Goal: Information Seeking & Learning: Learn about a topic

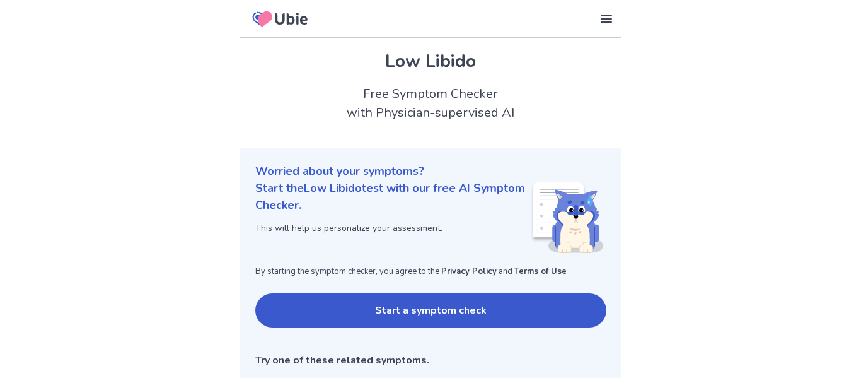
click at [378, 313] on button "Start a symptom check" at bounding box center [430, 310] width 351 height 34
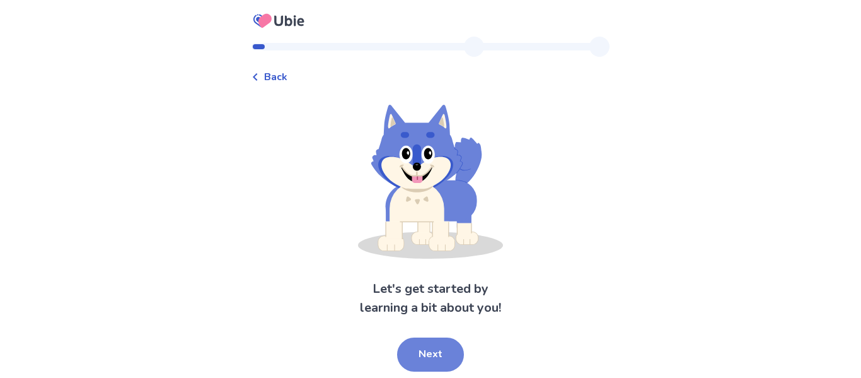
click at [437, 358] on button "Next" at bounding box center [430, 354] width 67 height 34
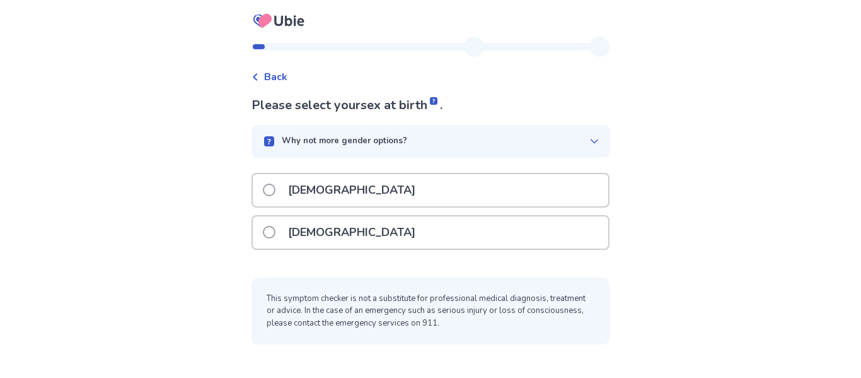
click at [378, 235] on div "Female" at bounding box center [431, 232] width 356 height 32
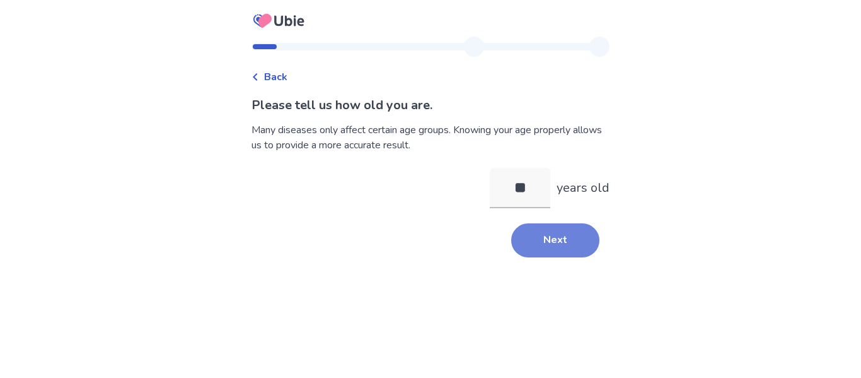
type input "**"
click at [569, 238] on button "Next" at bounding box center [555, 240] width 88 height 34
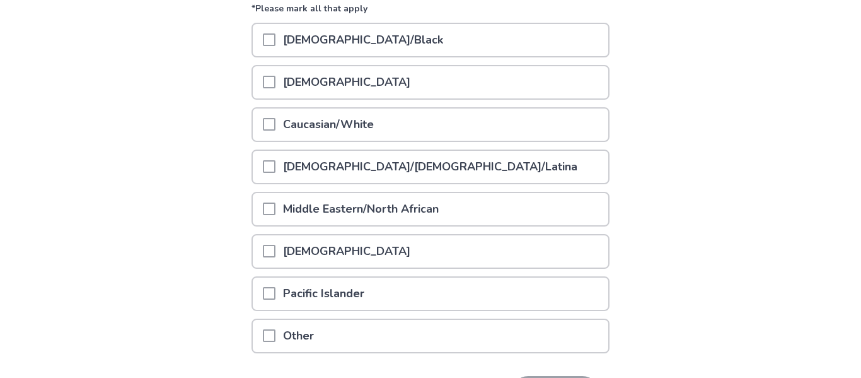
scroll to position [158, 0]
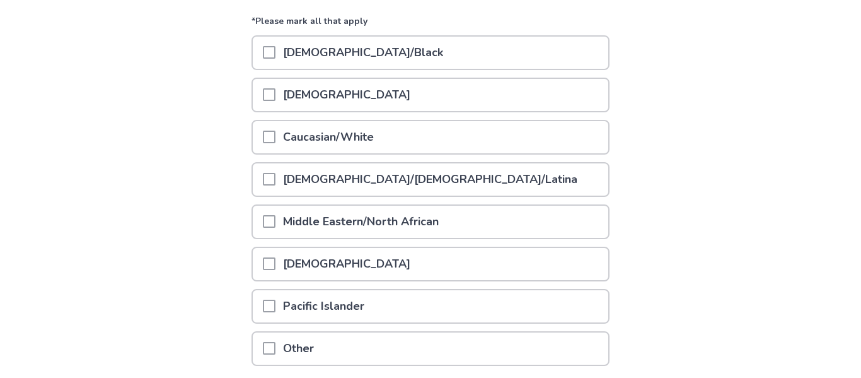
click at [274, 93] on span at bounding box center [269, 94] width 13 height 13
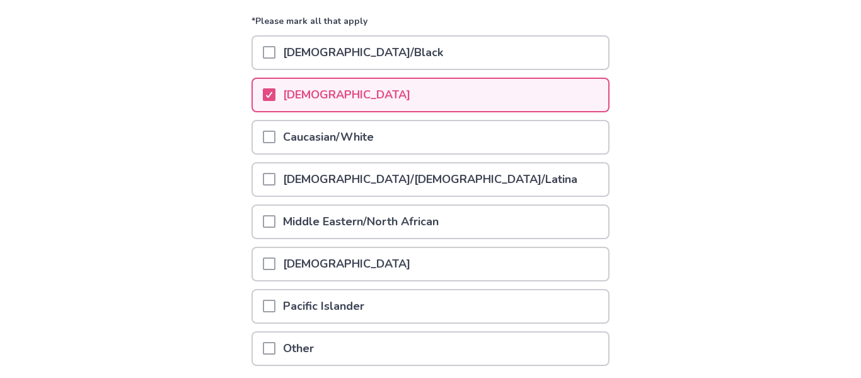
click at [276, 135] on span at bounding box center [269, 137] width 13 height 13
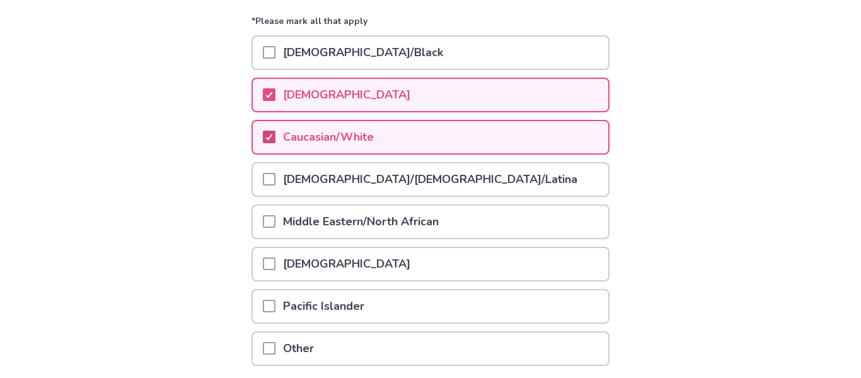
scroll to position [259, 0]
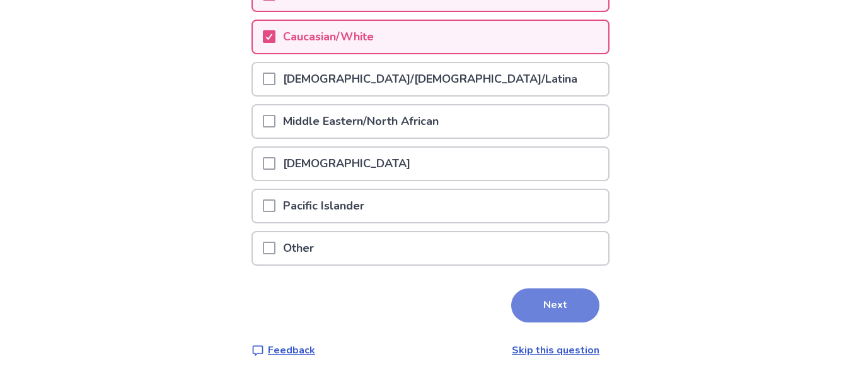
click at [540, 315] on button "Next" at bounding box center [555, 305] width 88 height 34
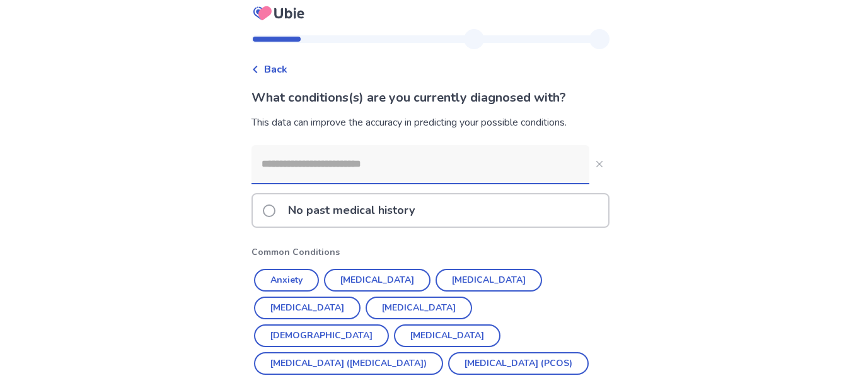
scroll to position [7, 0]
click at [407, 163] on input at bounding box center [421, 165] width 338 height 38
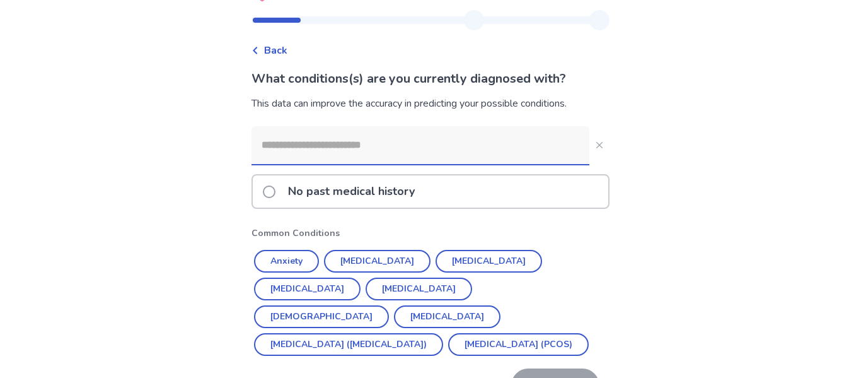
scroll to position [26, 0]
click at [314, 257] on button "Anxiety" at bounding box center [286, 261] width 65 height 23
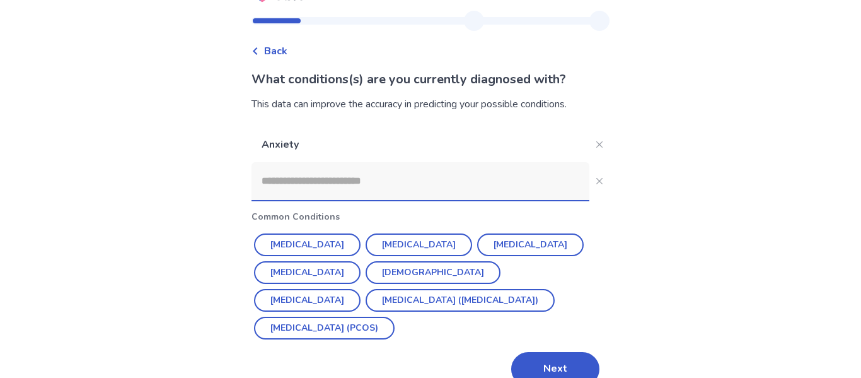
scroll to position [49, 0]
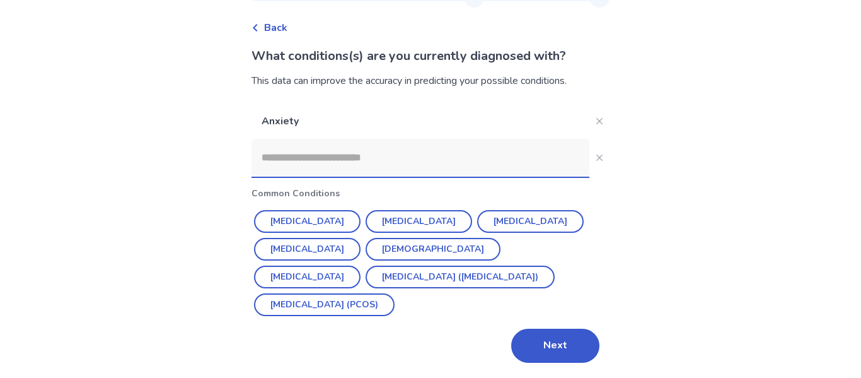
click at [450, 161] on input at bounding box center [421, 158] width 338 height 38
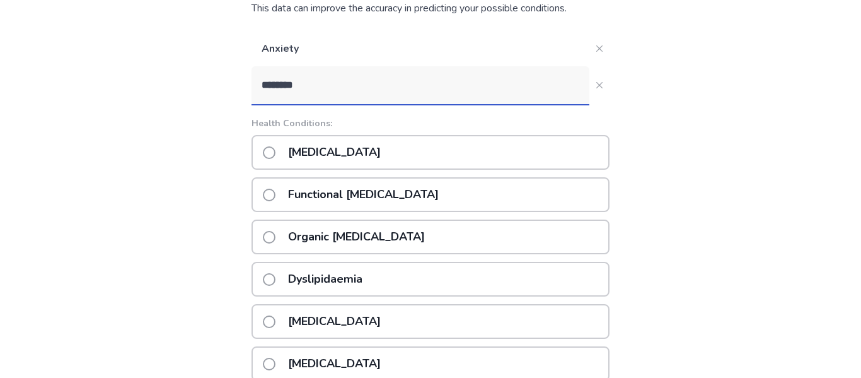
scroll to position [115, 0]
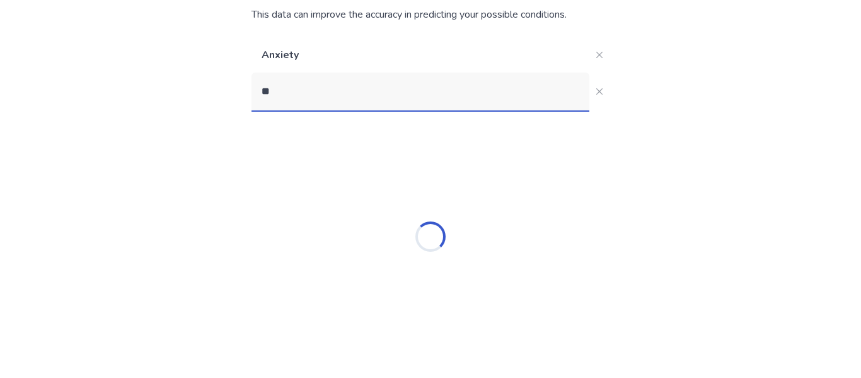
type input "*"
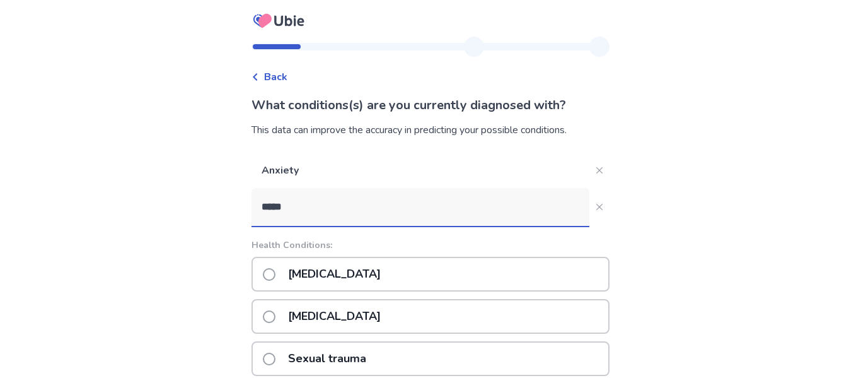
scroll to position [106, 0]
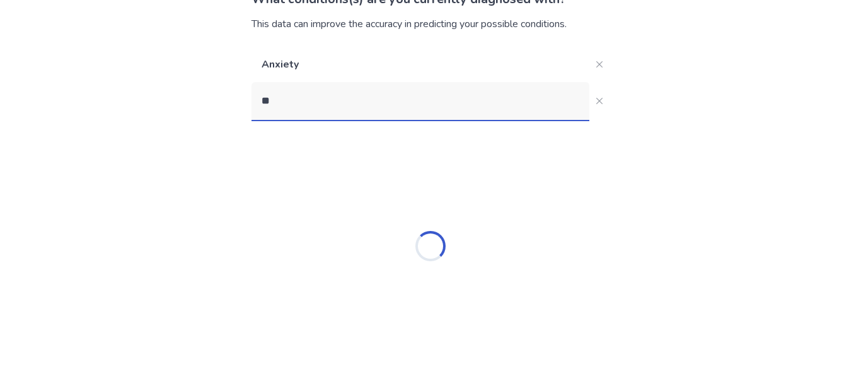
type input "*"
type input "****"
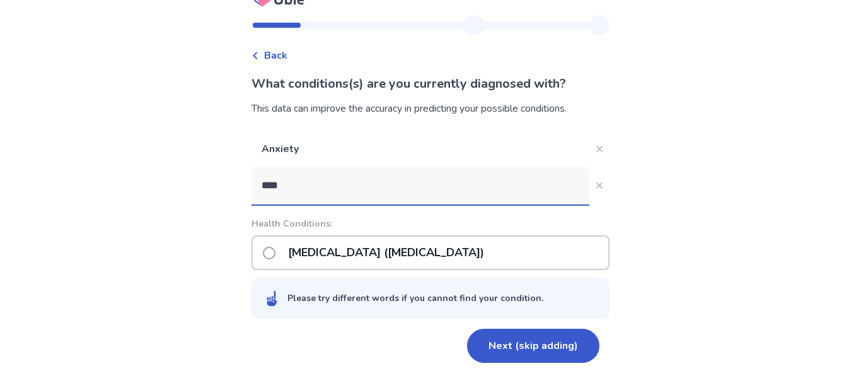
scroll to position [21, 0]
click at [436, 244] on p "Post-traumatic stress disorder (PTSD)" at bounding box center [386, 252] width 211 height 32
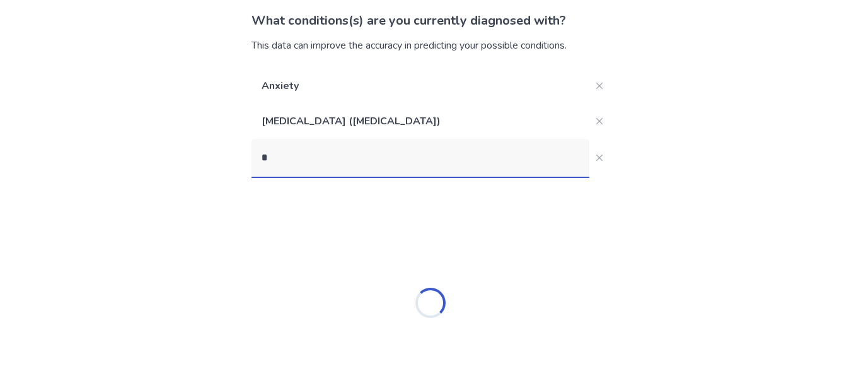
scroll to position [106, 0]
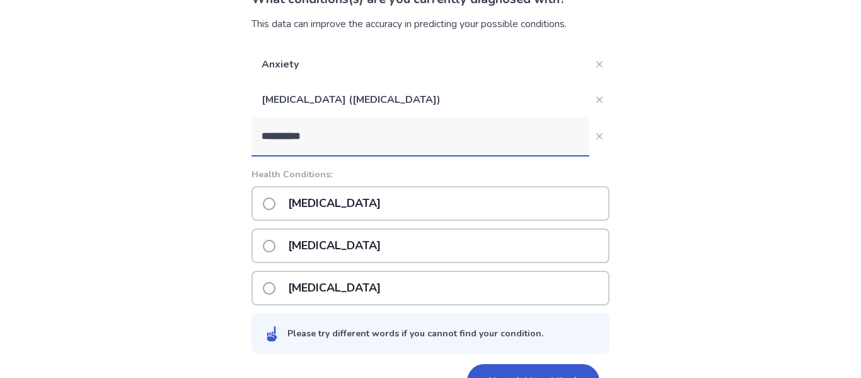
type input "**********"
click at [269, 252] on div "Sleep deprivation" at bounding box center [431, 245] width 358 height 35
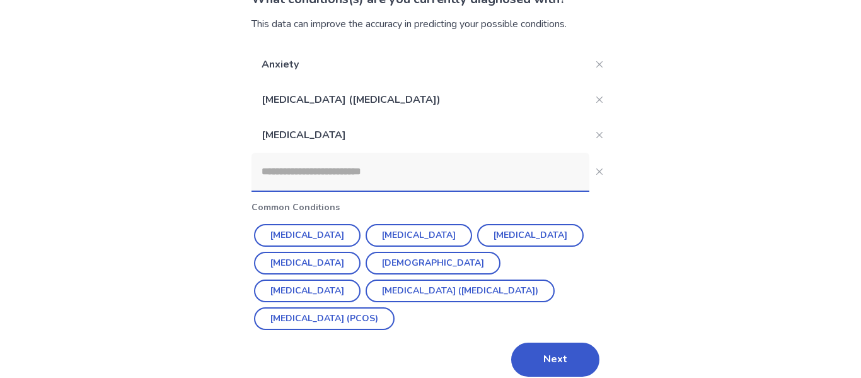
click at [297, 177] on input at bounding box center [421, 172] width 338 height 38
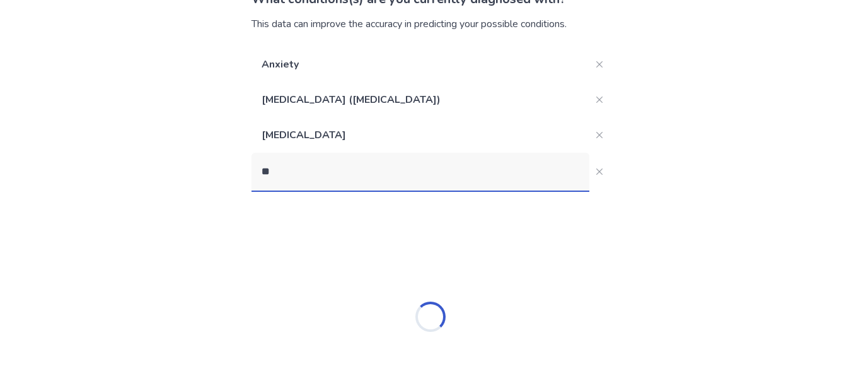
type input "*"
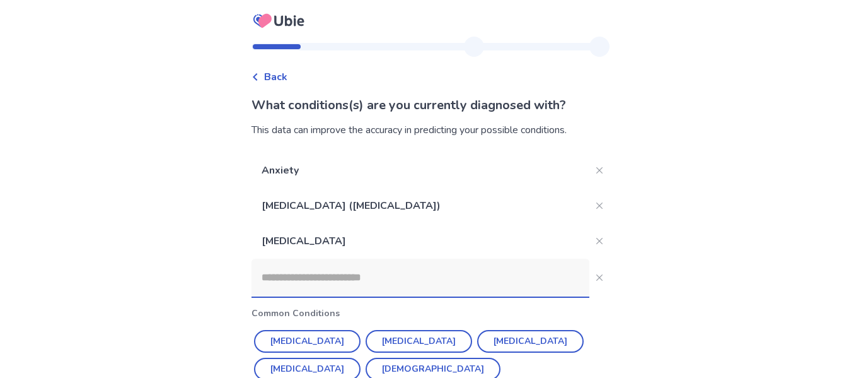
scroll to position [120, 0]
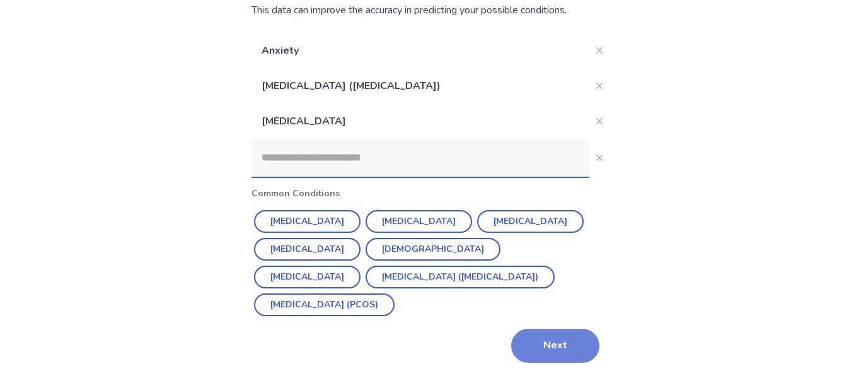
click at [524, 339] on button "Next" at bounding box center [555, 346] width 88 height 34
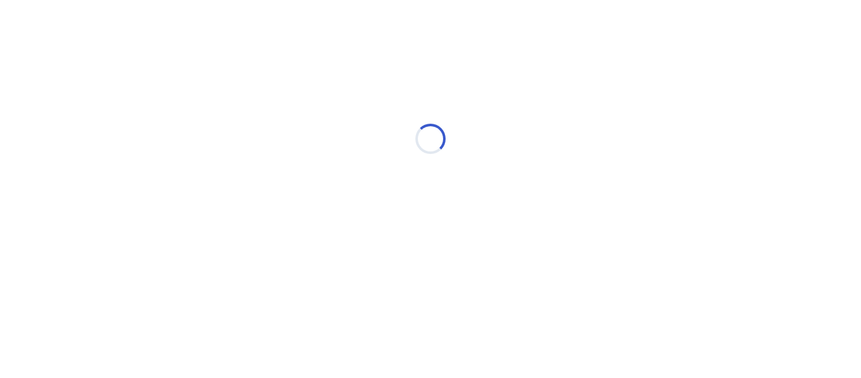
scroll to position [0, 0]
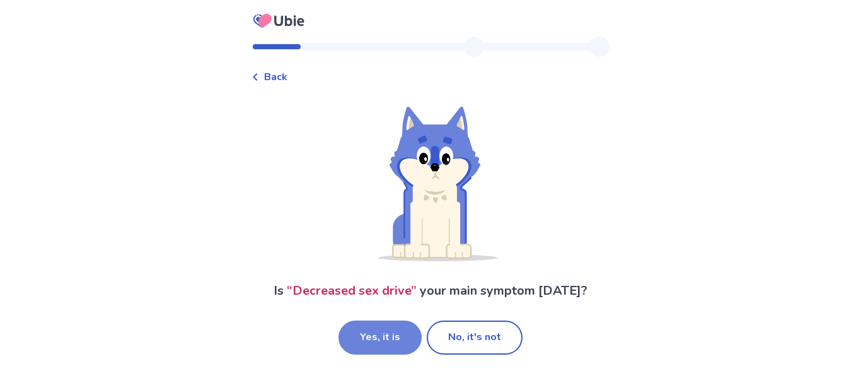
click at [371, 345] on button "Yes, it is" at bounding box center [380, 337] width 83 height 34
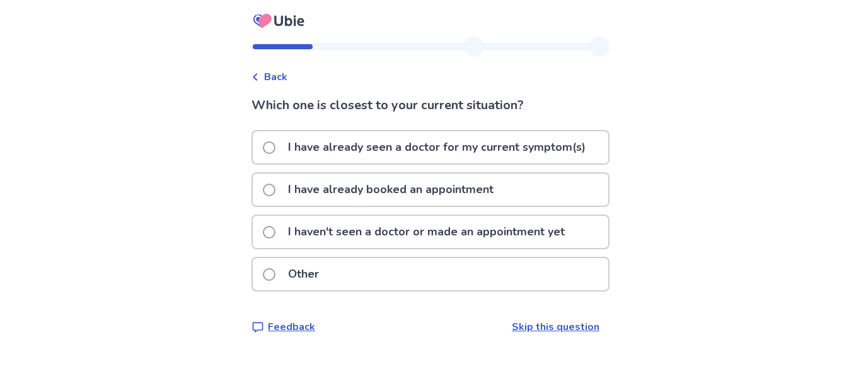
click at [331, 231] on p "I haven't seen a doctor or made an appointment yet" at bounding box center [427, 232] width 292 height 32
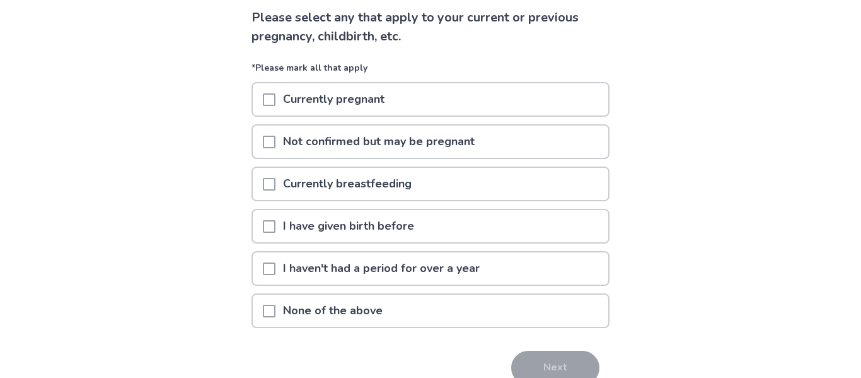
scroll to position [88, 0]
click at [272, 306] on span at bounding box center [269, 310] width 13 height 13
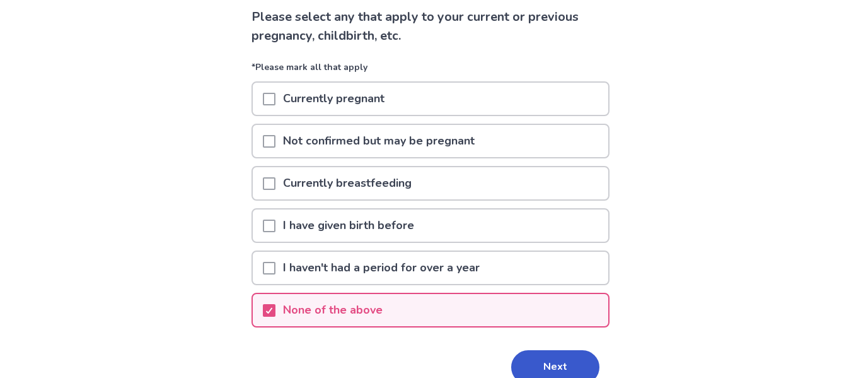
scroll to position [150, 0]
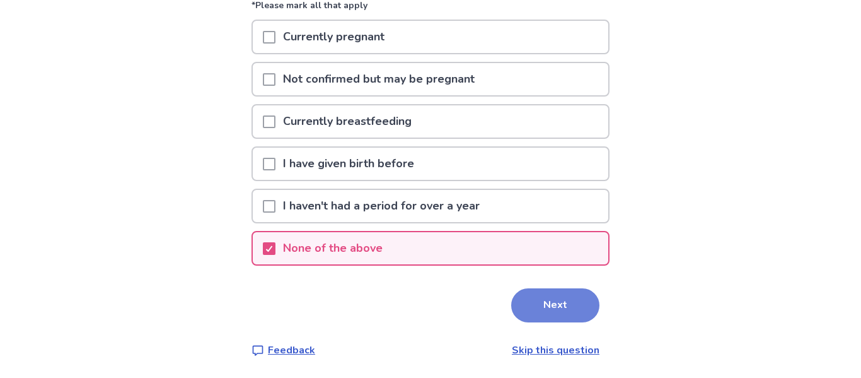
click at [518, 298] on button "Next" at bounding box center [555, 305] width 88 height 34
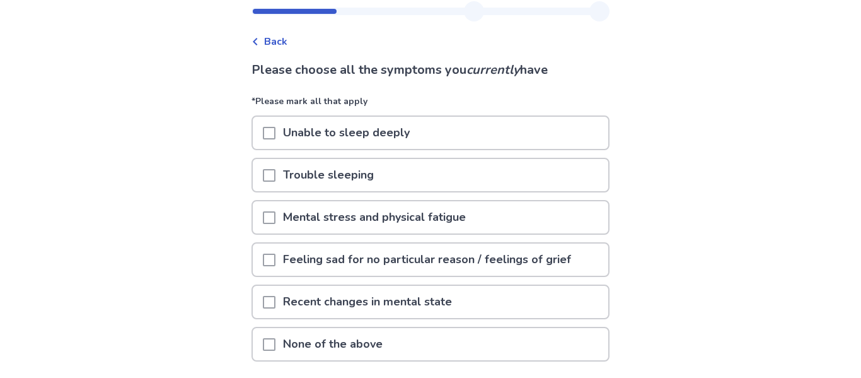
scroll to position [35, 0]
click at [276, 134] on span at bounding box center [269, 133] width 13 height 13
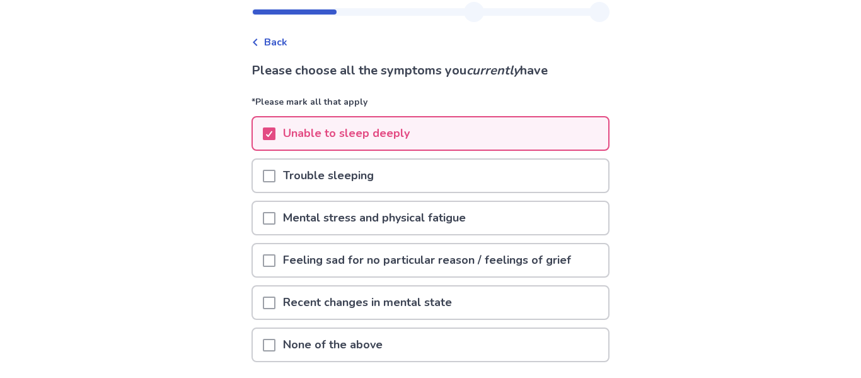
click at [276, 172] on span at bounding box center [269, 176] width 13 height 13
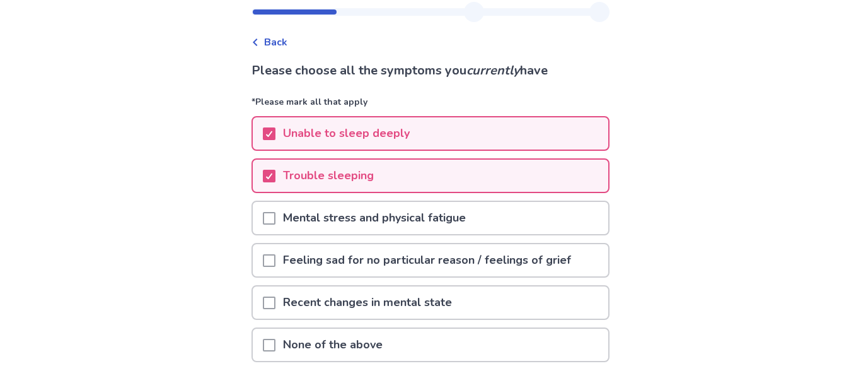
click at [276, 204] on div at bounding box center [269, 218] width 13 height 32
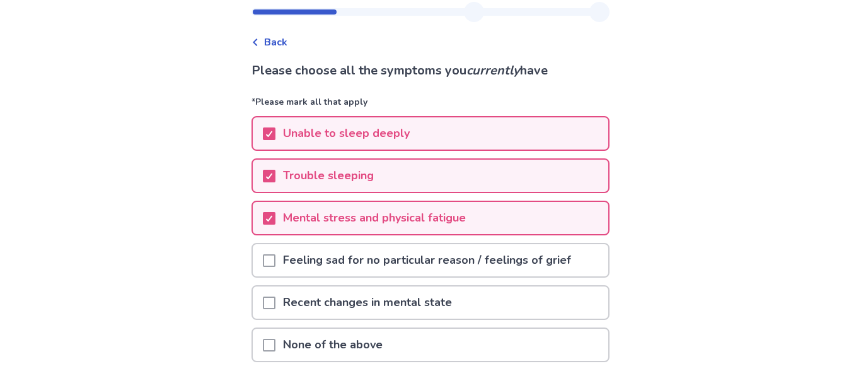
click at [275, 250] on div at bounding box center [269, 260] width 13 height 32
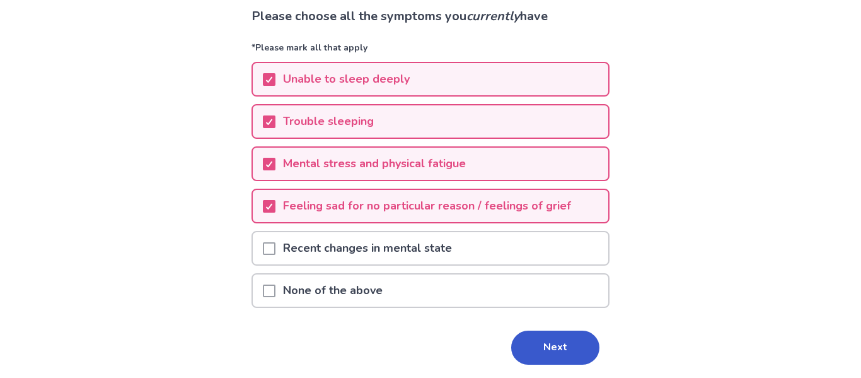
scroll to position [91, 0]
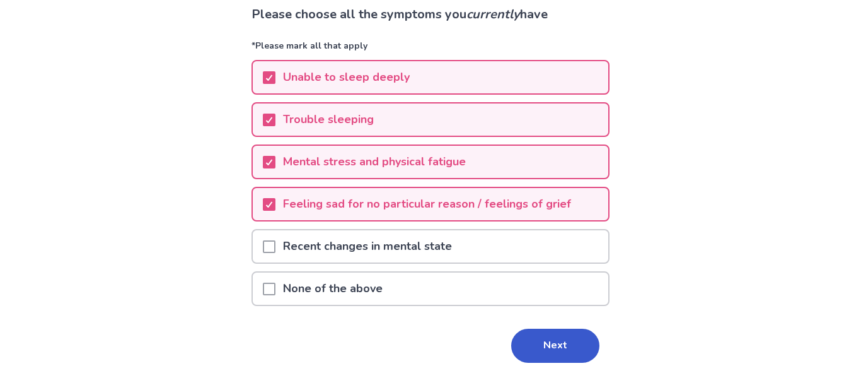
click at [275, 250] on span at bounding box center [269, 246] width 13 height 13
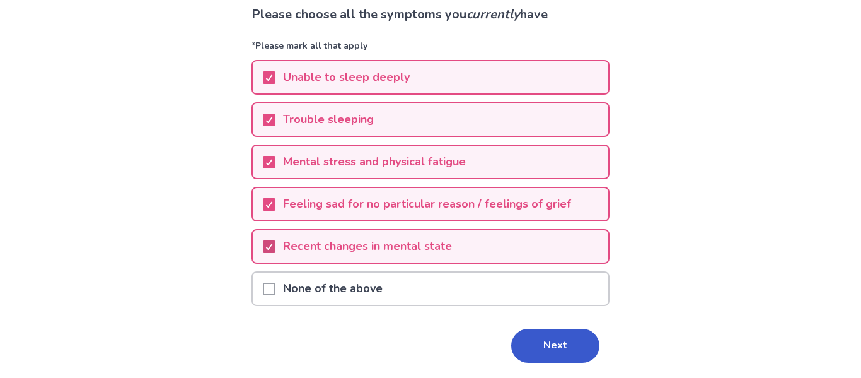
click at [273, 250] on div at bounding box center [269, 247] width 8 height 10
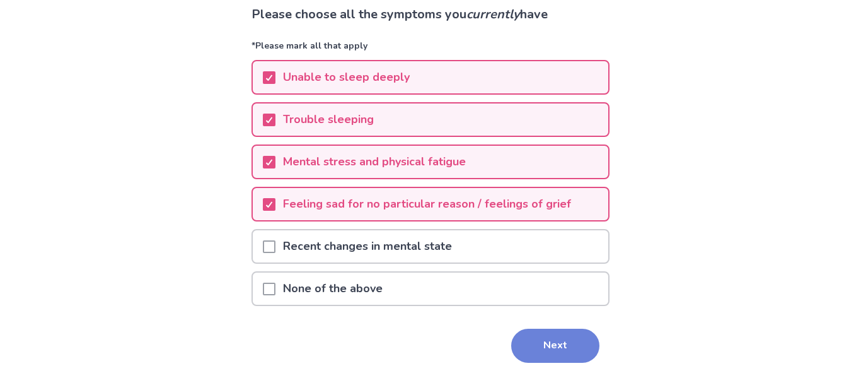
click at [533, 330] on button "Next" at bounding box center [555, 346] width 88 height 34
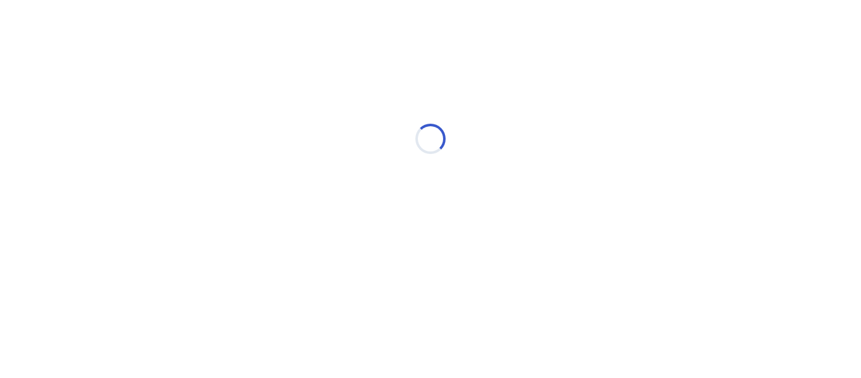
scroll to position [0, 0]
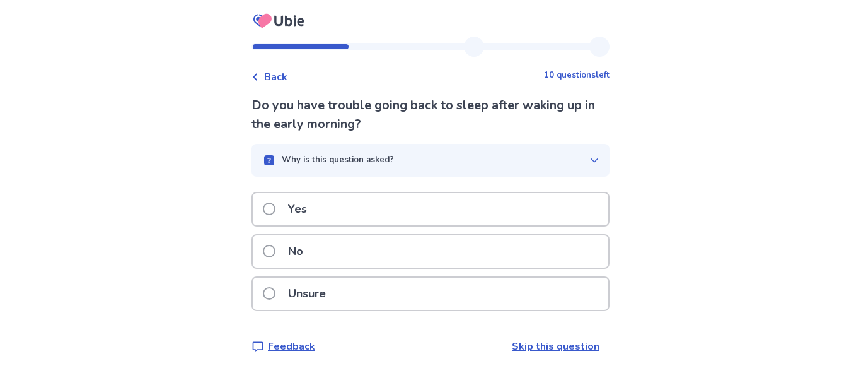
click at [302, 248] on p "No" at bounding box center [296, 251] width 30 height 32
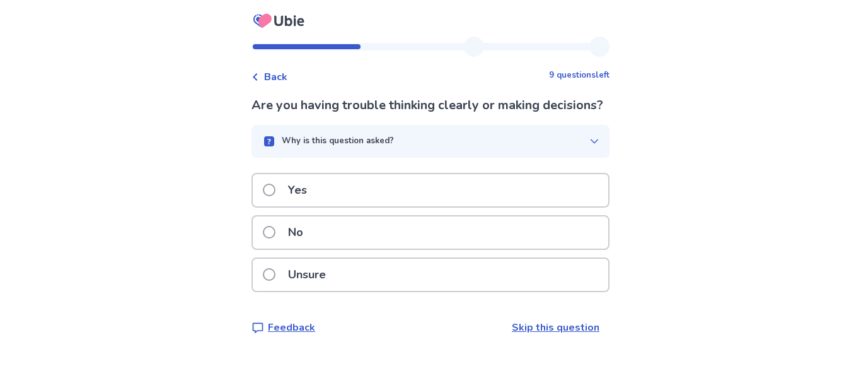
click at [276, 281] on span at bounding box center [269, 274] width 13 height 13
click at [275, 196] on span at bounding box center [269, 189] width 13 height 13
click at [276, 194] on span at bounding box center [269, 189] width 13 height 13
click at [285, 199] on label "Yes" at bounding box center [289, 190] width 52 height 32
click at [300, 182] on p "Yes" at bounding box center [298, 190] width 34 height 32
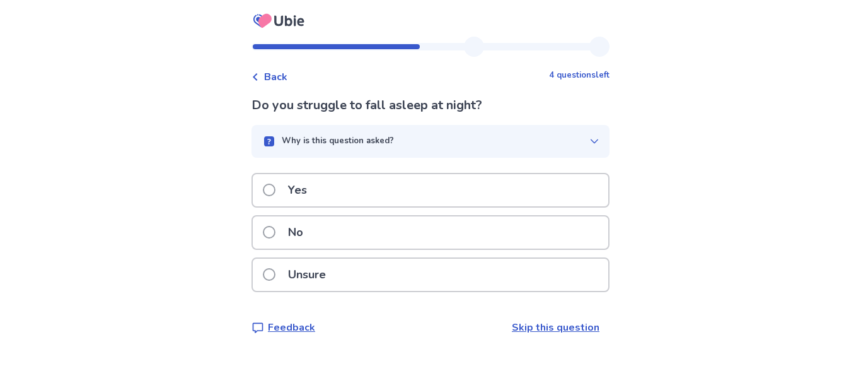
click at [305, 184] on p "Yes" at bounding box center [298, 190] width 34 height 32
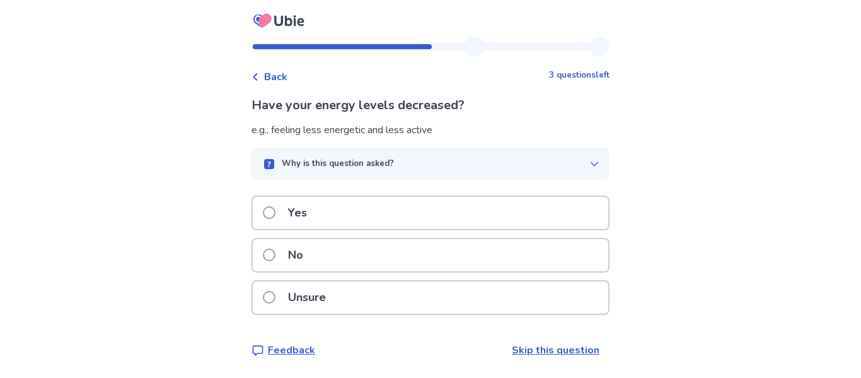
click at [276, 212] on span at bounding box center [269, 212] width 13 height 13
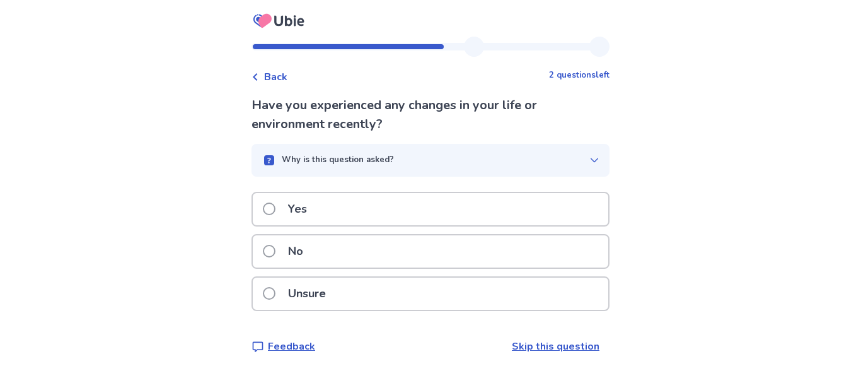
click at [269, 288] on div "Unsure" at bounding box center [431, 293] width 356 height 32
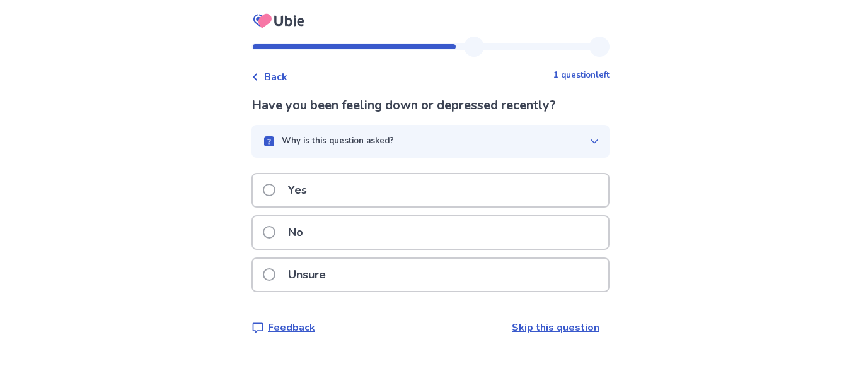
click at [276, 268] on span at bounding box center [269, 274] width 13 height 13
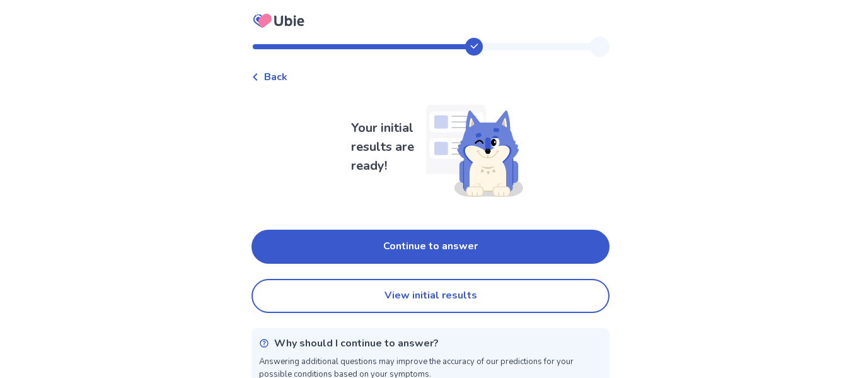
scroll to position [20, 0]
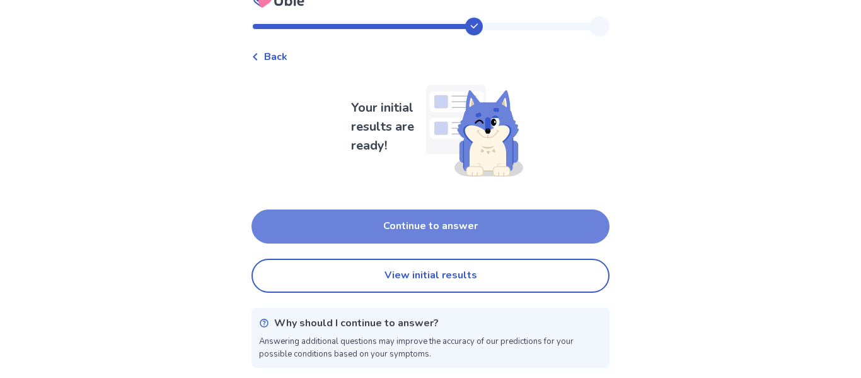
click at [324, 225] on button "Continue to answer" at bounding box center [431, 226] width 358 height 34
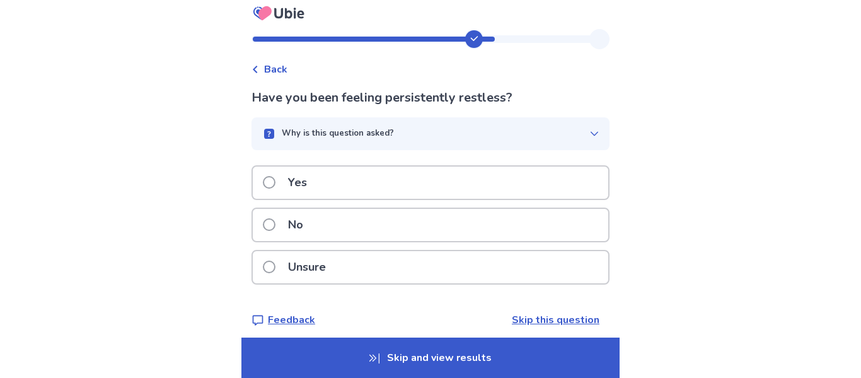
scroll to position [18, 0]
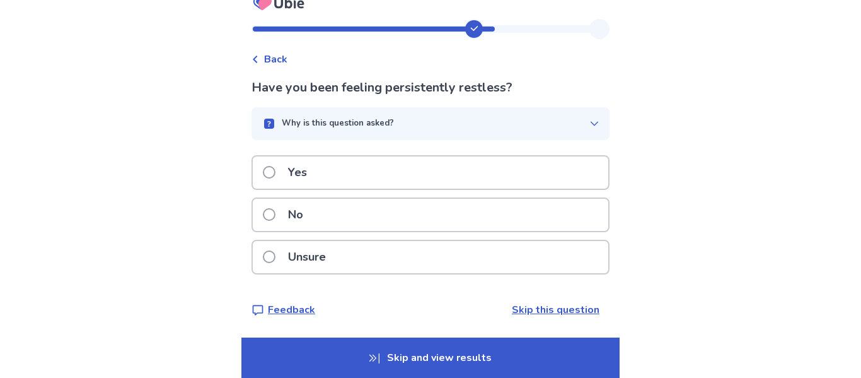
click at [286, 169] on label "Yes" at bounding box center [289, 172] width 52 height 32
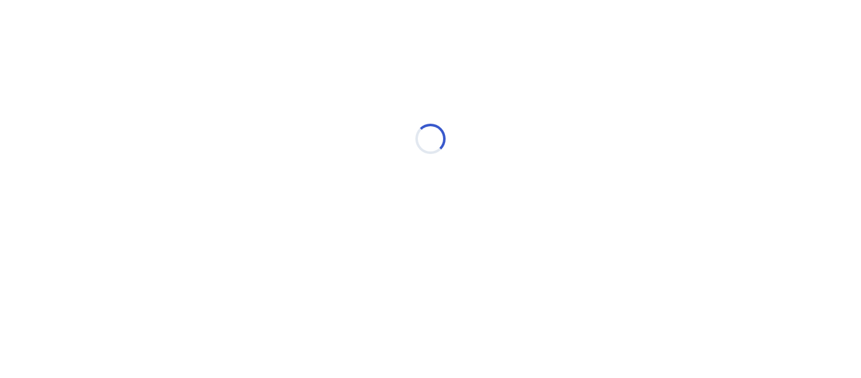
scroll to position [0, 0]
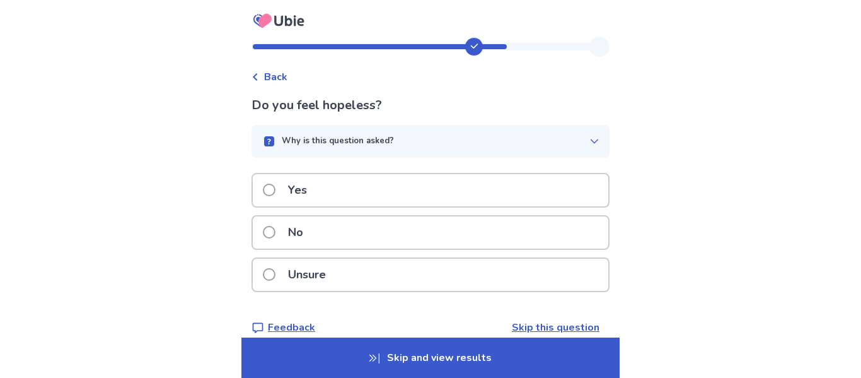
click at [276, 279] on span at bounding box center [269, 274] width 13 height 13
click at [277, 262] on label "Unsure" at bounding box center [298, 275] width 71 height 32
click at [291, 181] on p "Yes" at bounding box center [298, 190] width 34 height 32
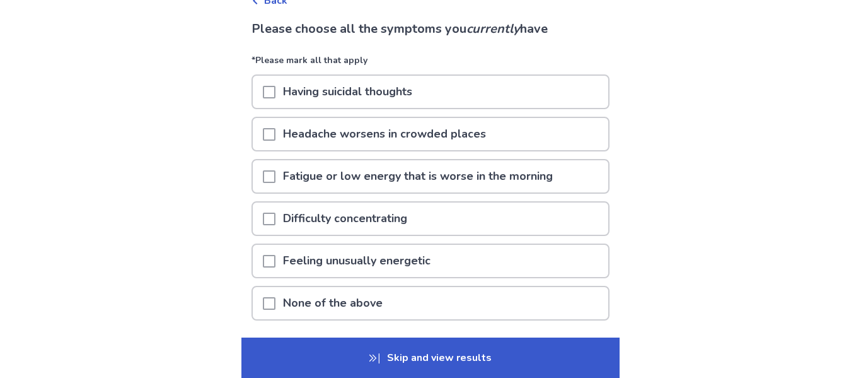
scroll to position [79, 0]
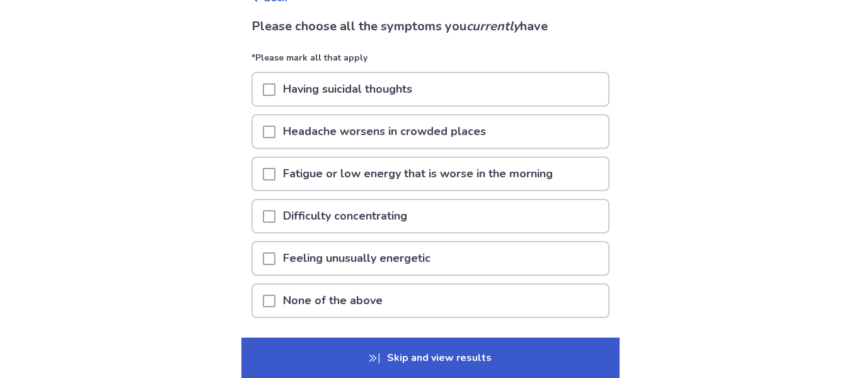
click at [296, 170] on p "Fatigue or low energy that is worse in the morning" at bounding box center [418, 174] width 285 height 32
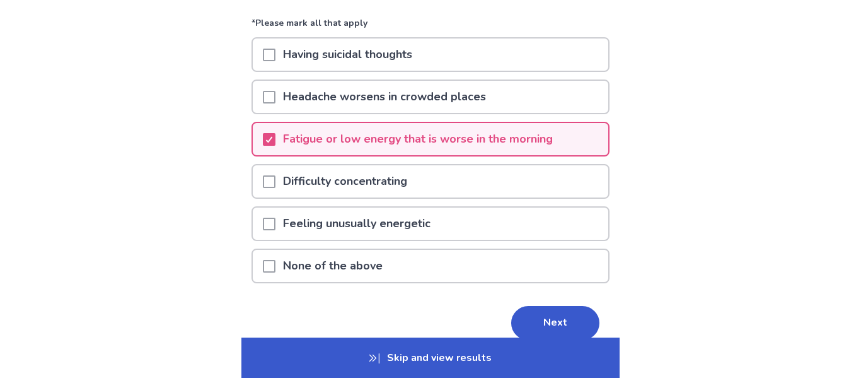
scroll to position [115, 0]
click at [272, 182] on span at bounding box center [269, 180] width 13 height 13
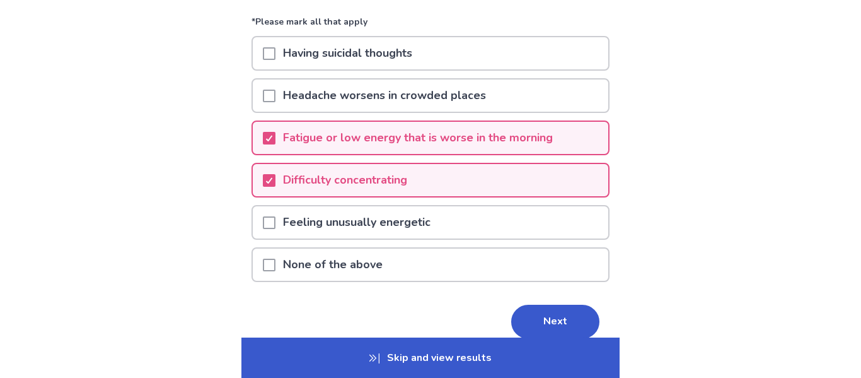
click at [267, 221] on div "Feeling unusually energetic" at bounding box center [431, 222] width 356 height 32
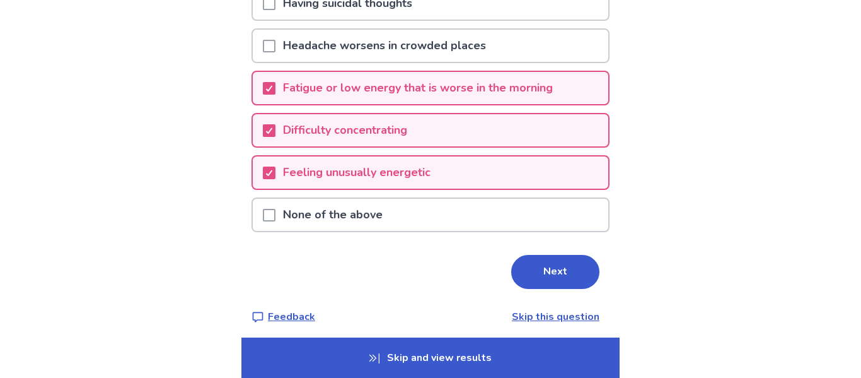
scroll to position [172, 0]
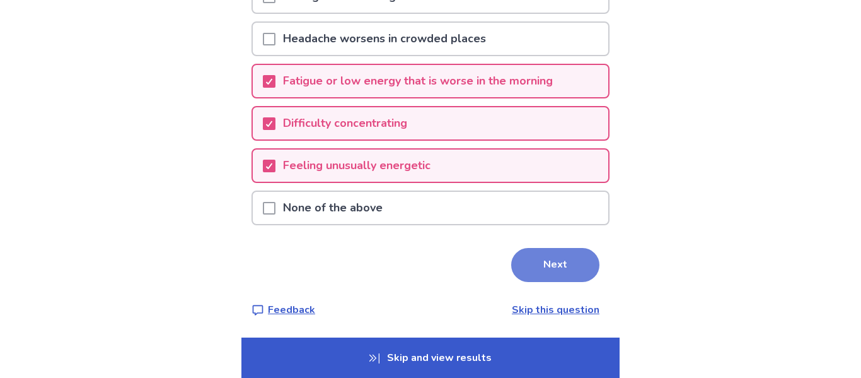
click at [559, 267] on button "Next" at bounding box center [555, 265] width 88 height 34
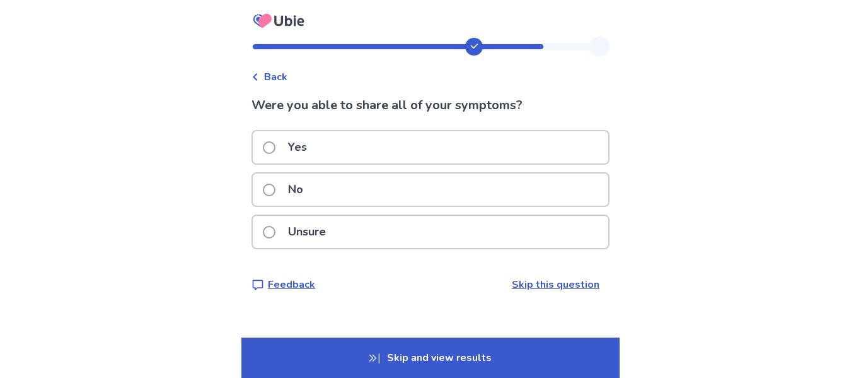
click at [272, 233] on span at bounding box center [269, 232] width 13 height 13
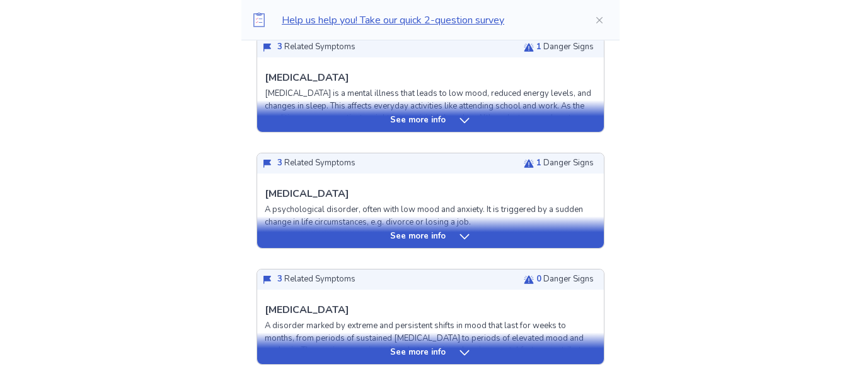
scroll to position [365, 0]
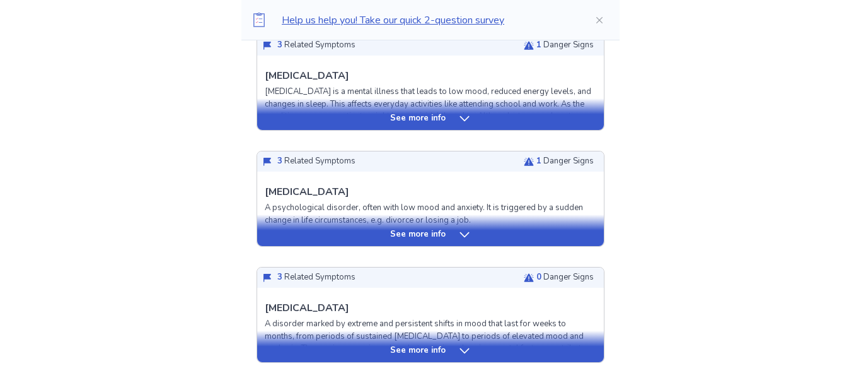
click at [459, 235] on icon at bounding box center [464, 234] width 13 height 13
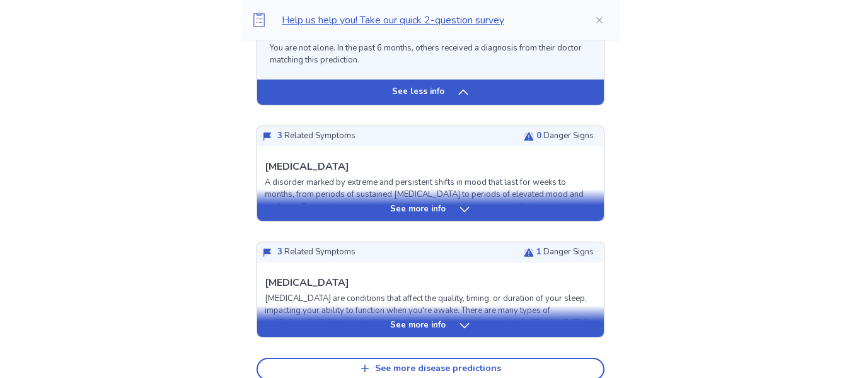
scroll to position [1374, 0]
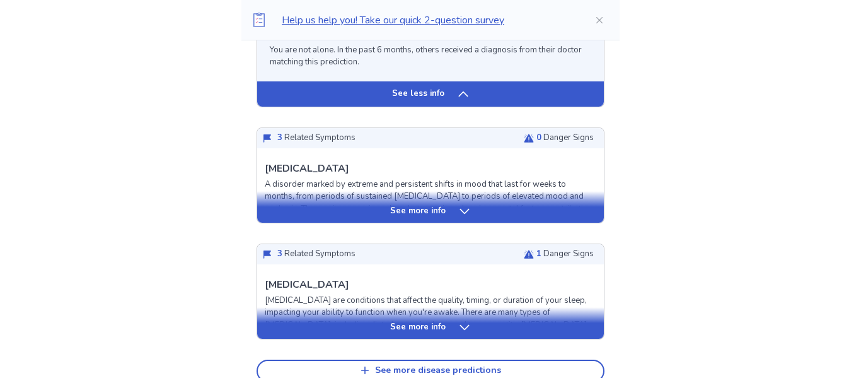
click at [462, 212] on icon at bounding box center [464, 210] width 9 height 5
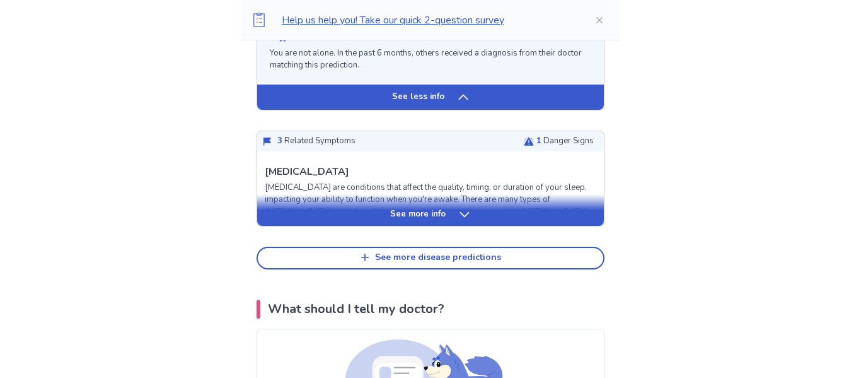
scroll to position [2363, 0]
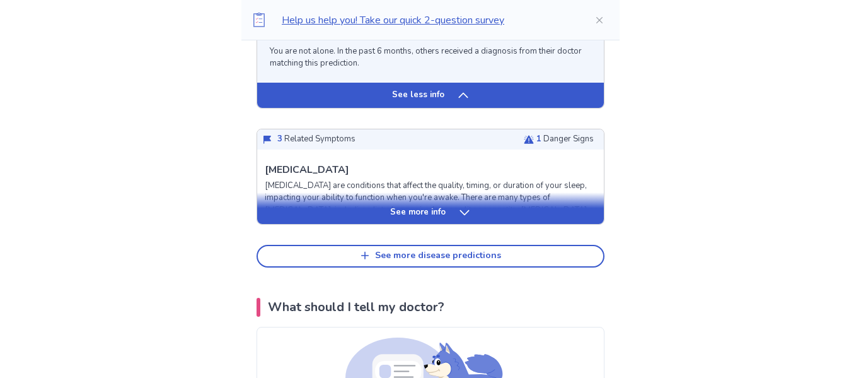
click at [463, 224] on div "See more info" at bounding box center [430, 208] width 347 height 32
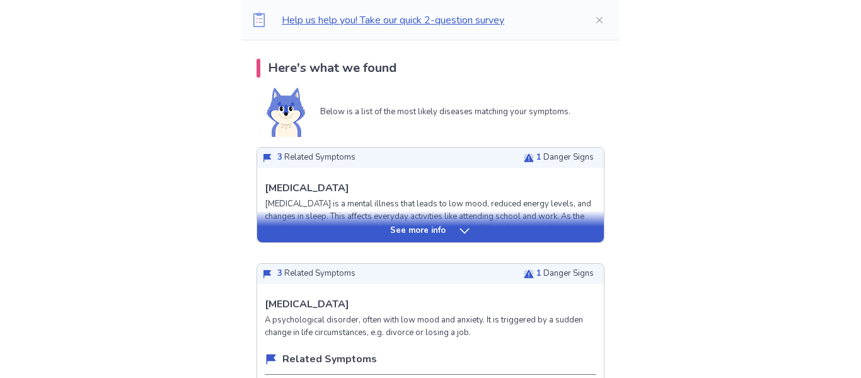
scroll to position [0, 0]
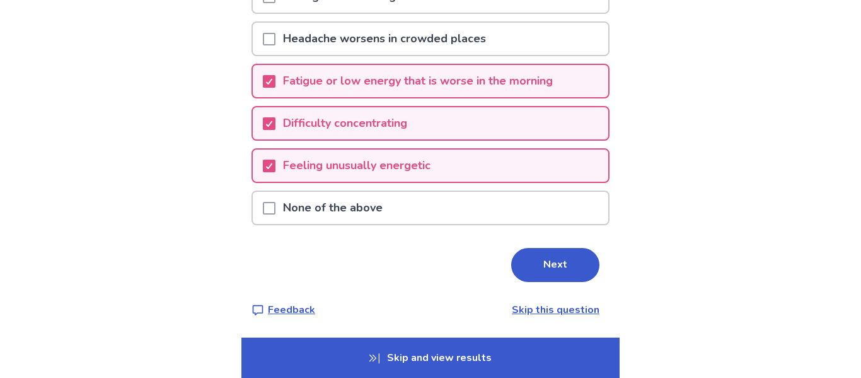
scroll to position [171, 0]
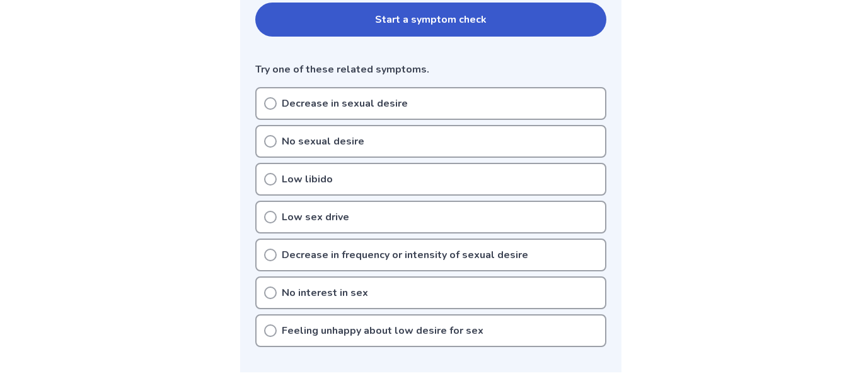
scroll to position [291, 0]
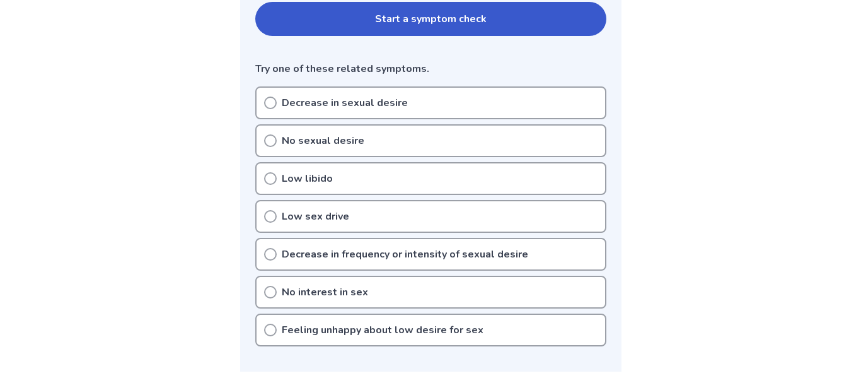
click at [279, 96] on div "Decrease in sexual desire" at bounding box center [430, 102] width 351 height 33
